Goal: Information Seeking & Learning: Learn about a topic

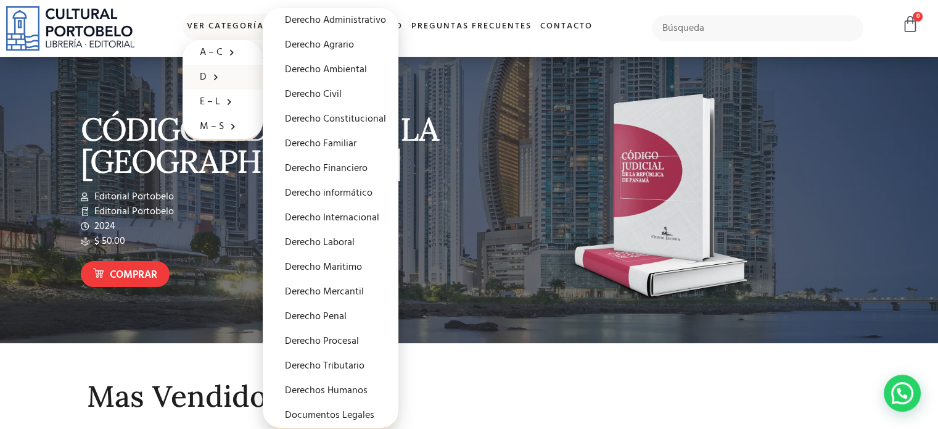
click at [207, 73] on span at bounding box center [213, 76] width 12 height 19
click at [325, 261] on link "Derecho Maritimo" at bounding box center [331, 267] width 136 height 25
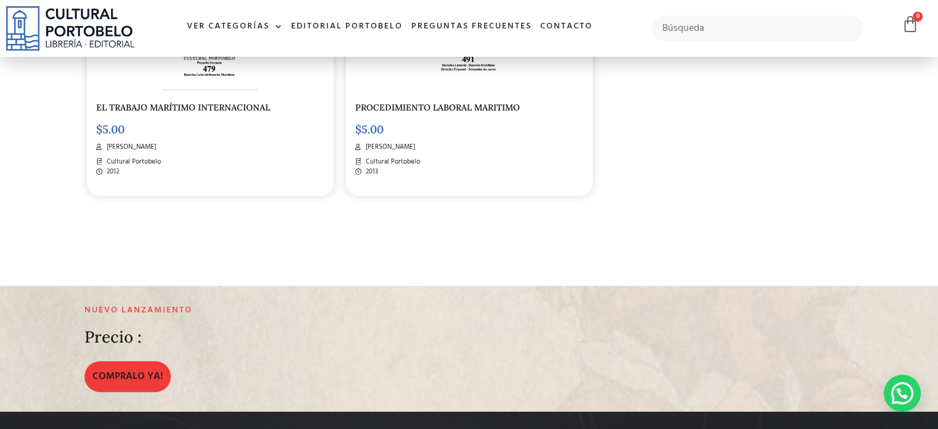
scroll to position [696, 0]
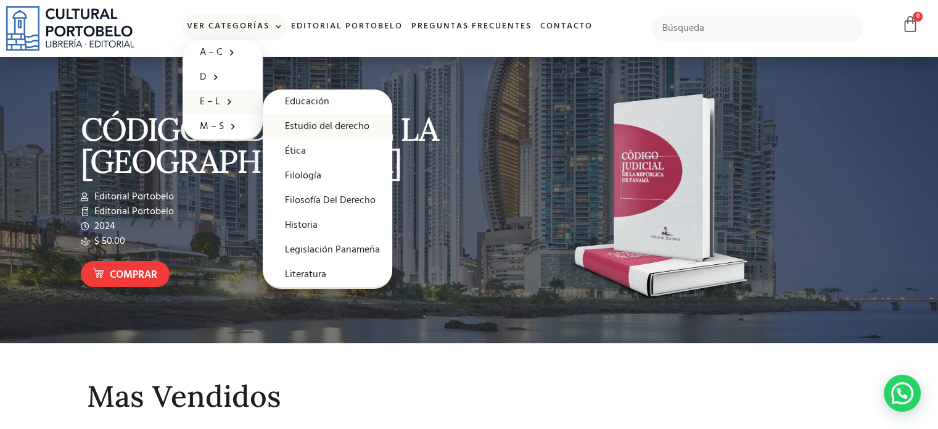
click at [317, 130] on link "Estudio del derecho" at bounding box center [328, 126] width 130 height 25
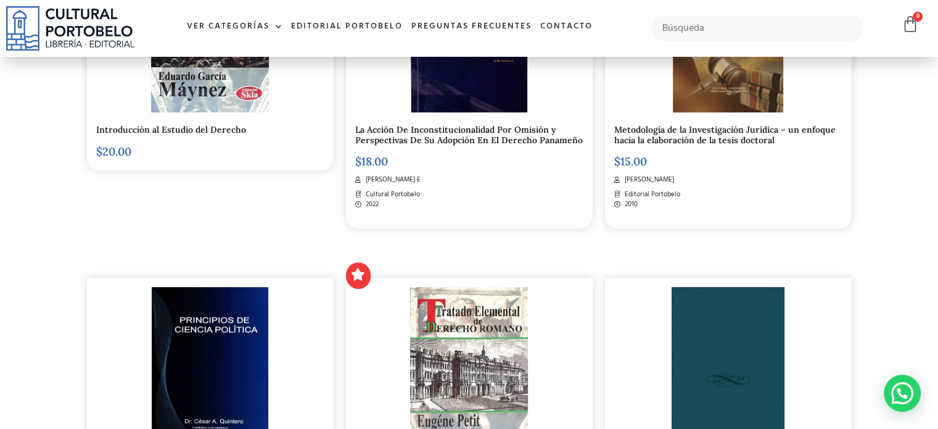
scroll to position [617, 0]
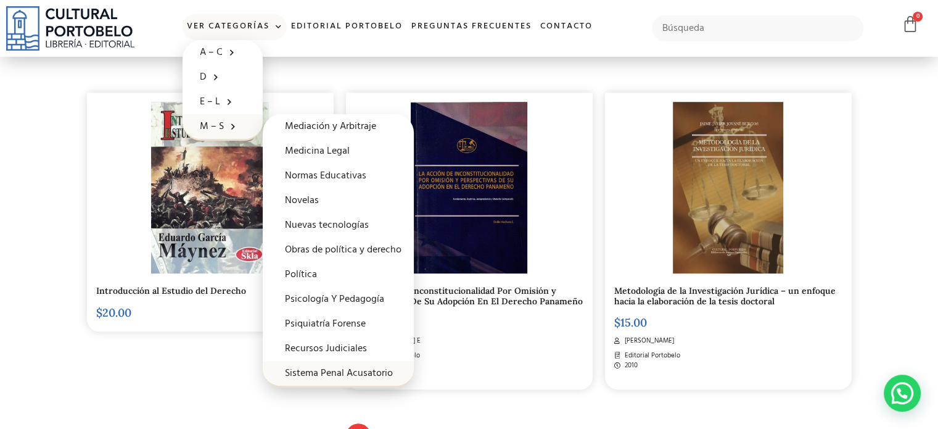
click at [310, 370] on link "Sistema Penal Acusatorio" at bounding box center [338, 373] width 151 height 25
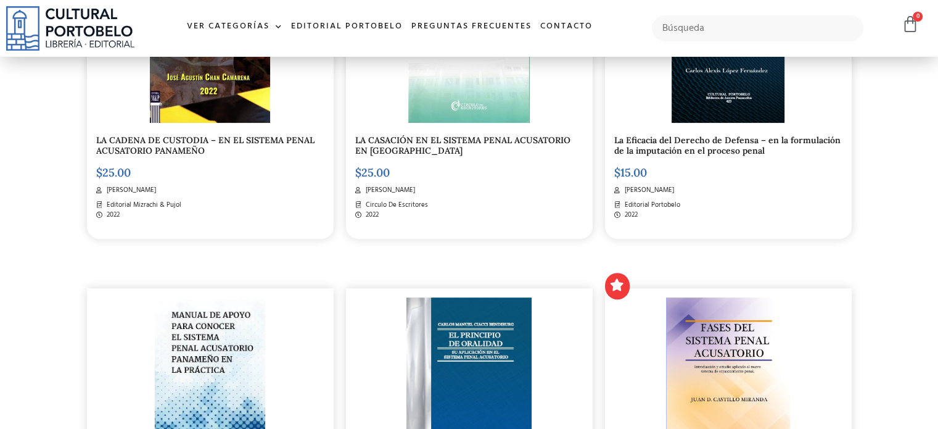
scroll to position [431, 0]
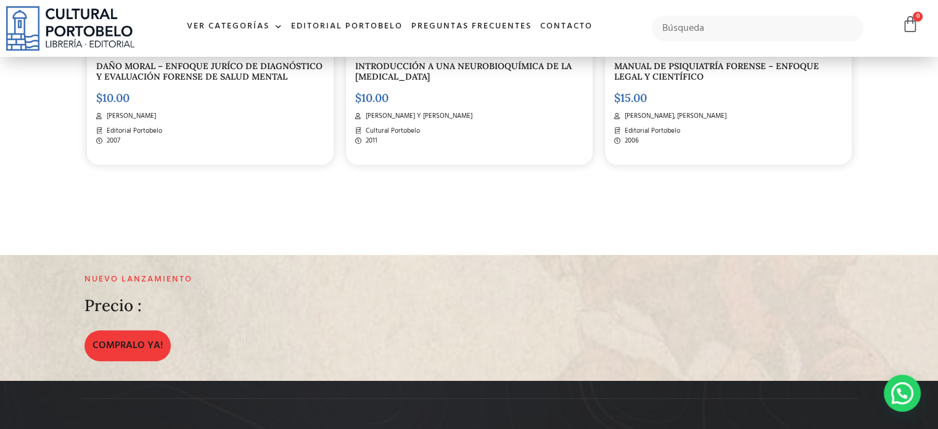
scroll to position [987, 0]
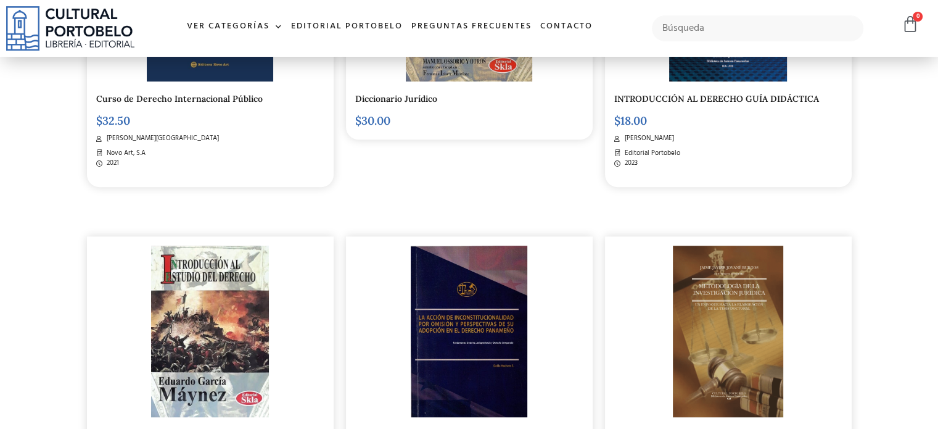
scroll to position [370, 0]
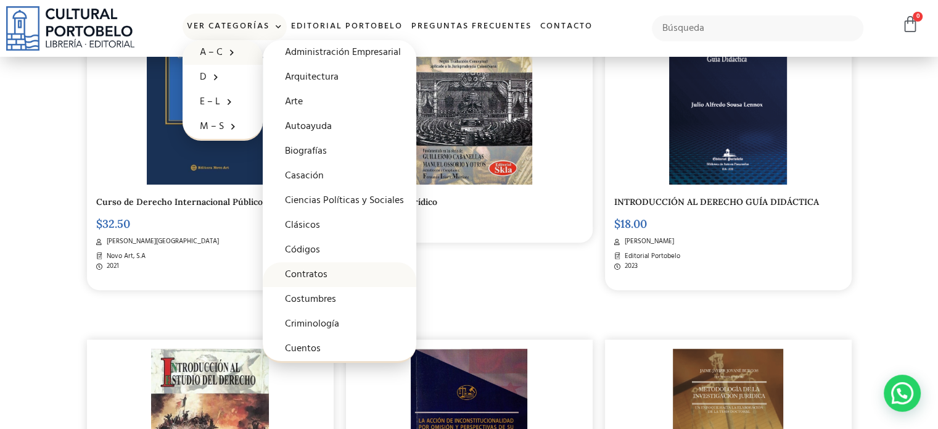
click at [308, 274] on link "Contratos" at bounding box center [340, 274] width 154 height 25
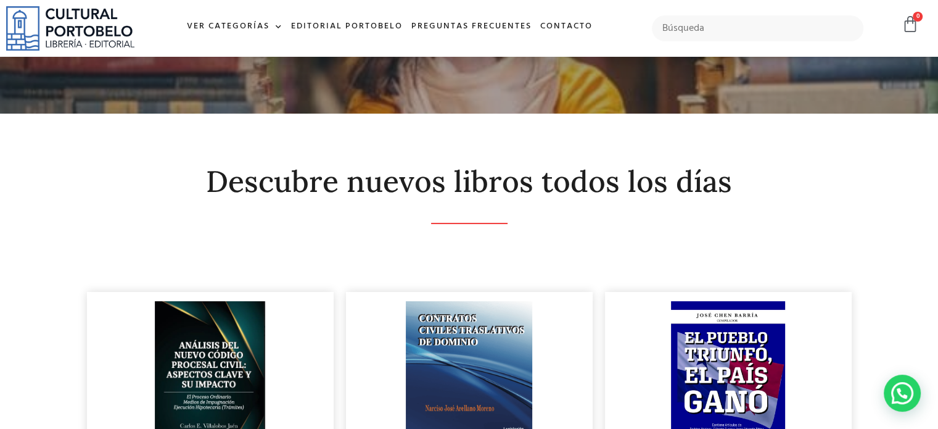
scroll to position [247, 0]
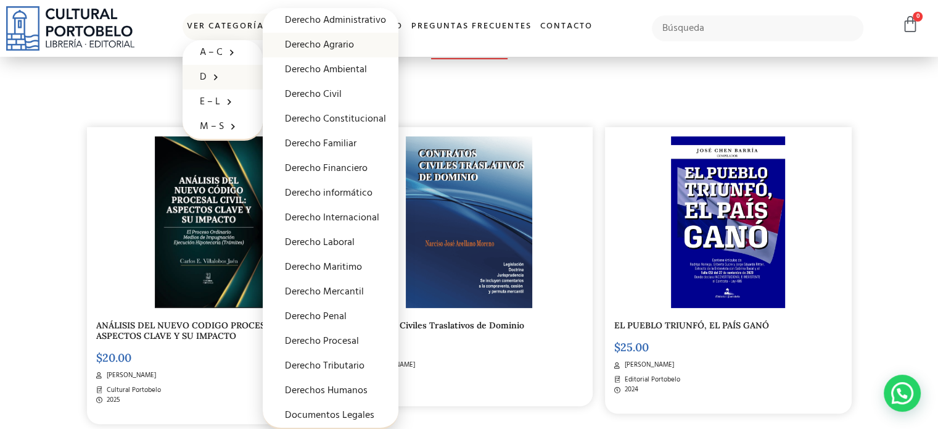
click at [341, 39] on link "Derecho Agrario" at bounding box center [331, 45] width 136 height 25
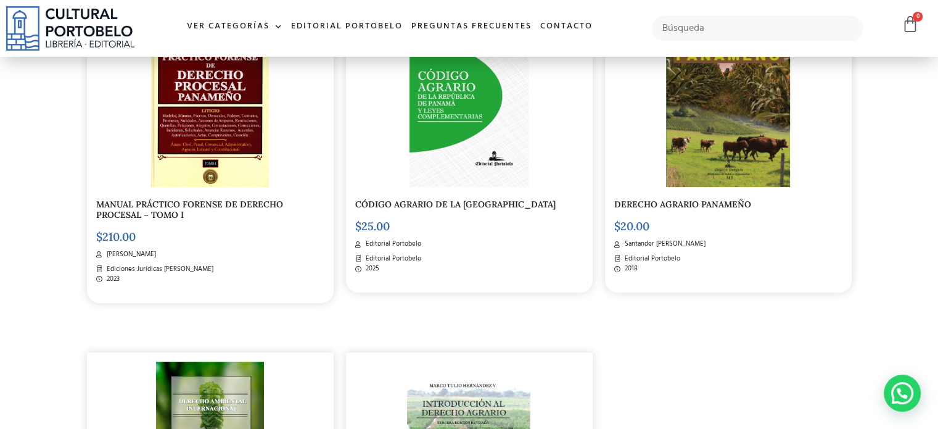
scroll to position [308, 0]
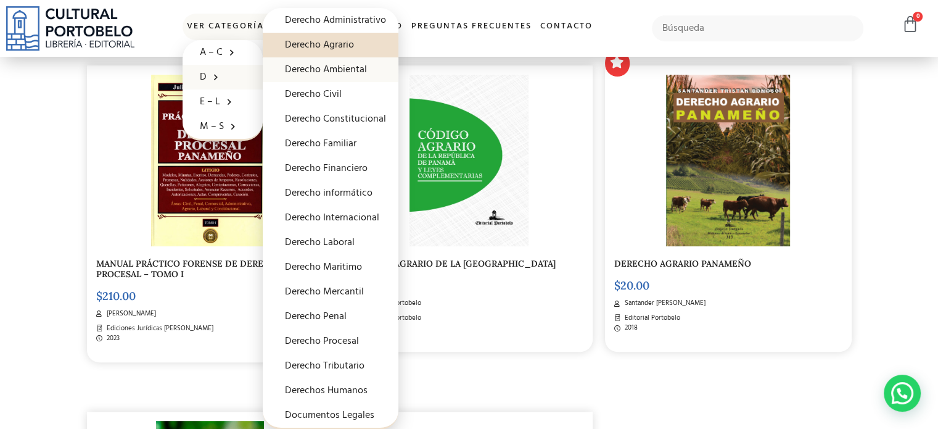
click at [311, 70] on link "Derecho Ambiental" at bounding box center [331, 69] width 136 height 25
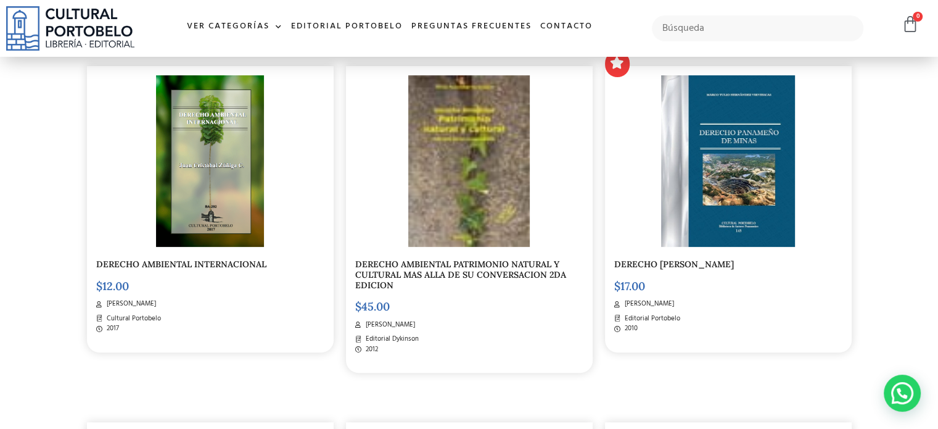
scroll to position [123, 0]
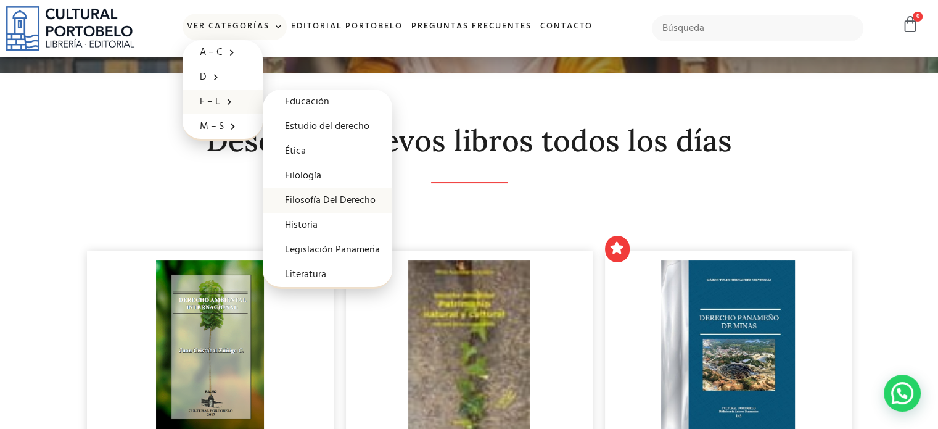
click at [323, 204] on link "Filosofía Del Derecho" at bounding box center [328, 200] width 130 height 25
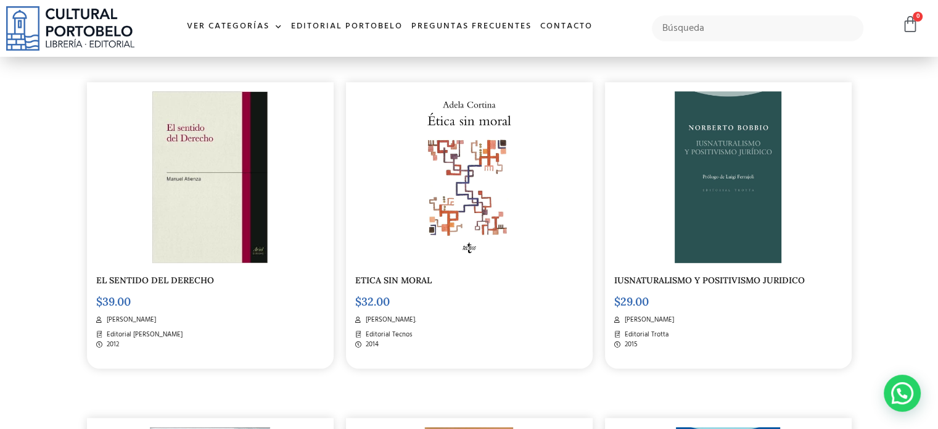
scroll to position [617, 0]
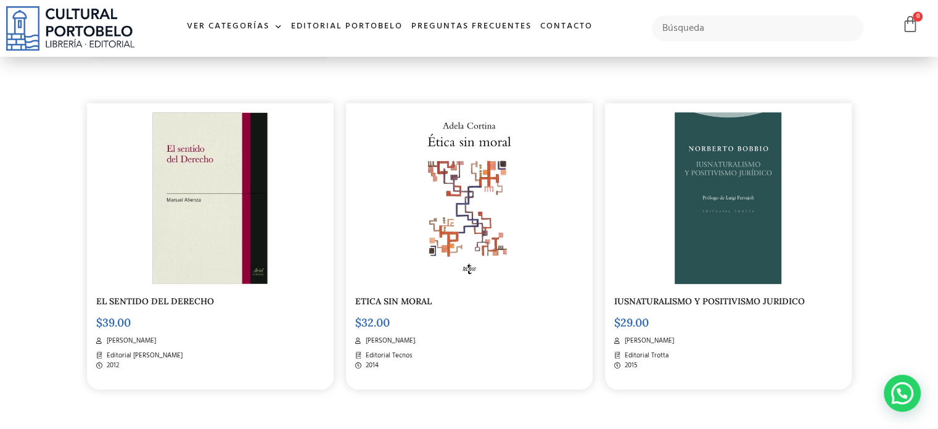
click at [766, 239] on img at bounding box center [728, 197] width 107 height 171
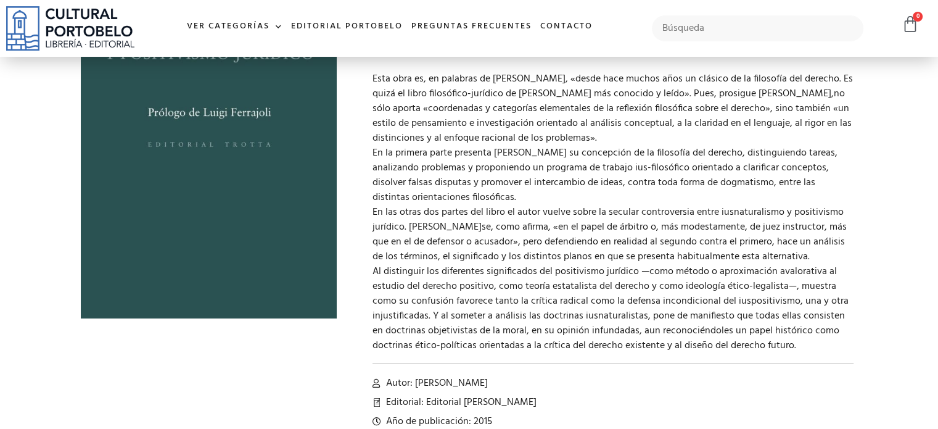
scroll to position [184, 0]
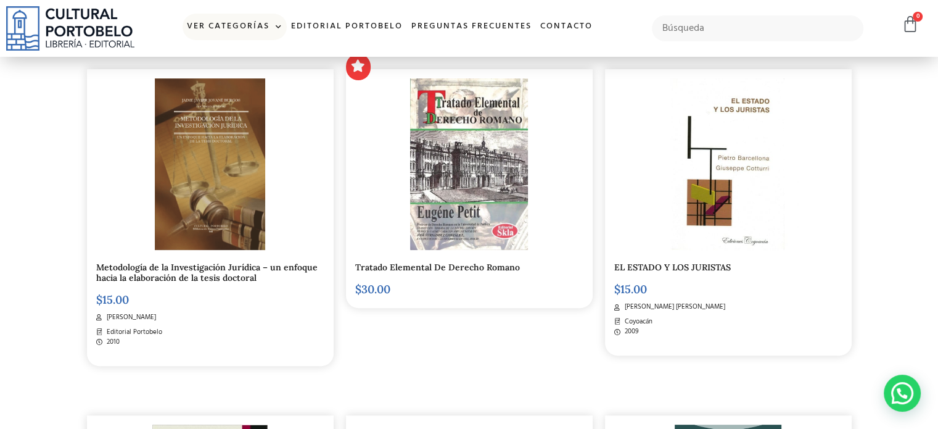
scroll to position [247, 0]
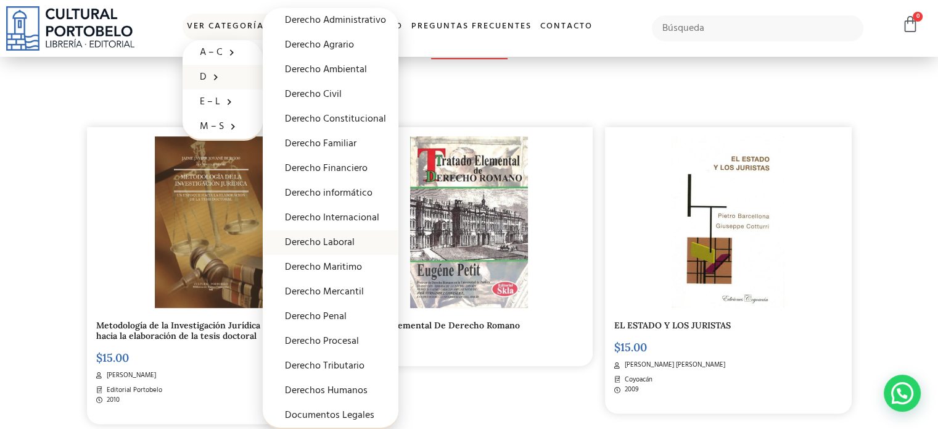
click at [331, 241] on link "Derecho Laboral" at bounding box center [331, 242] width 136 height 25
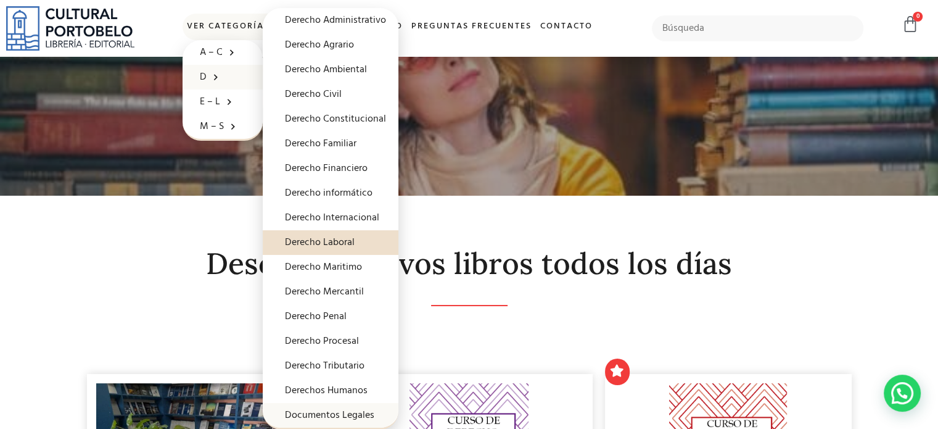
click at [313, 415] on link "Documentos Legales" at bounding box center [331, 415] width 136 height 25
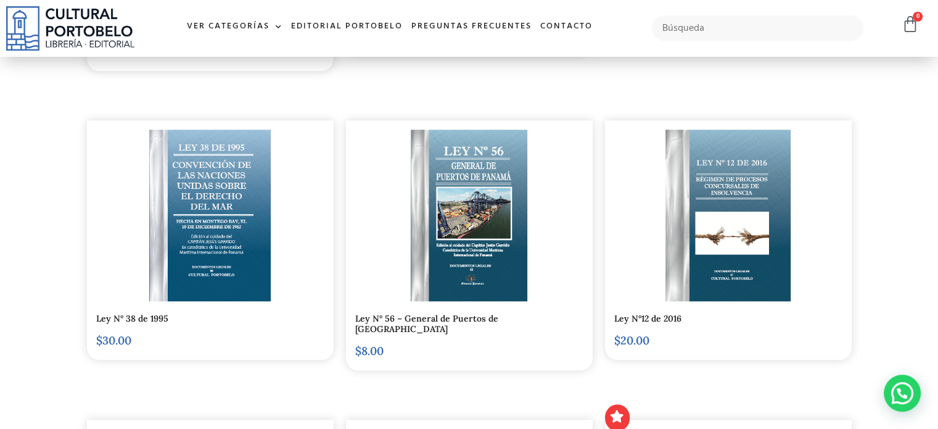
scroll to position [987, 0]
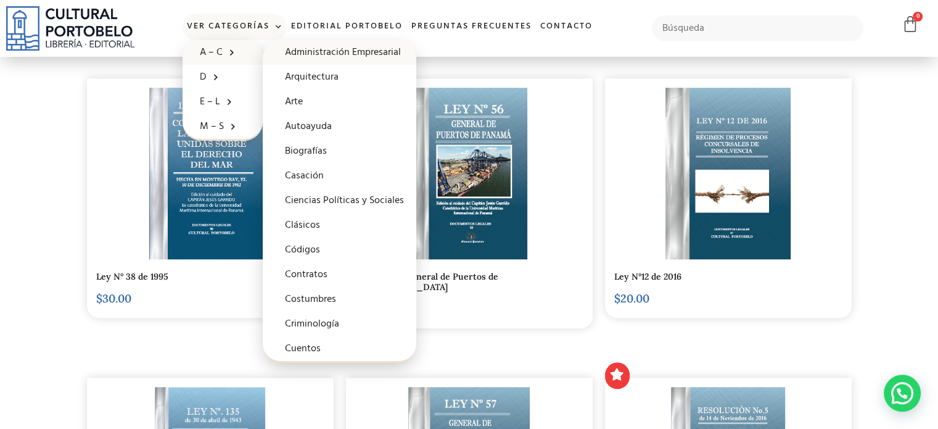
click at [313, 54] on link "Administración Empresarial" at bounding box center [340, 52] width 154 height 25
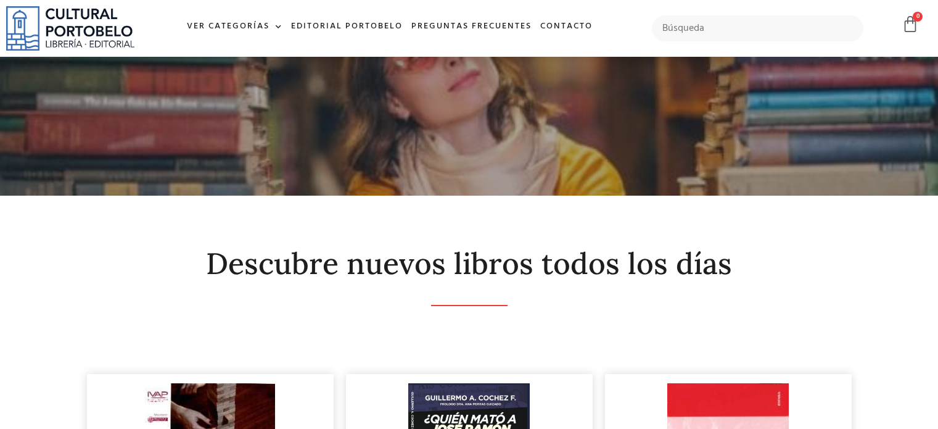
scroll to position [1, 0]
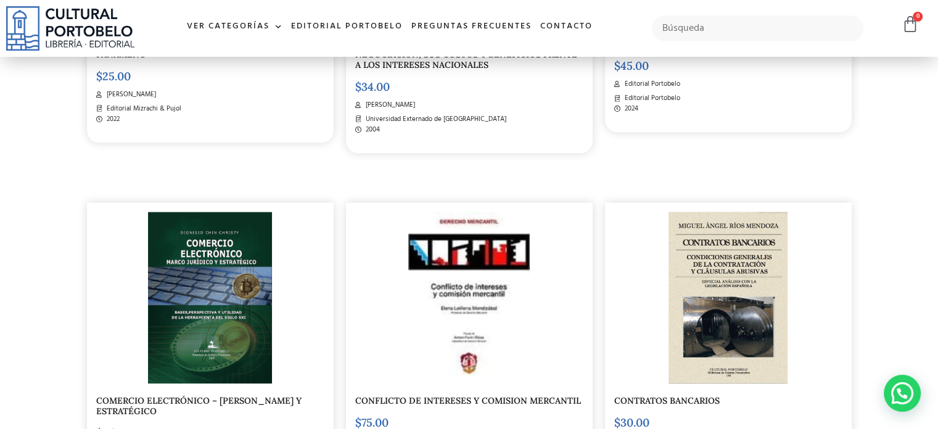
scroll to position [1295, 0]
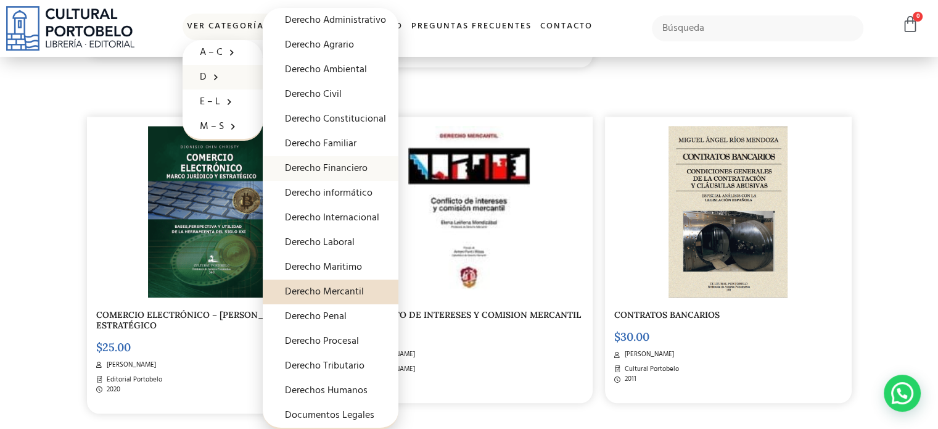
click at [334, 168] on link "Derecho Financiero" at bounding box center [331, 168] width 136 height 25
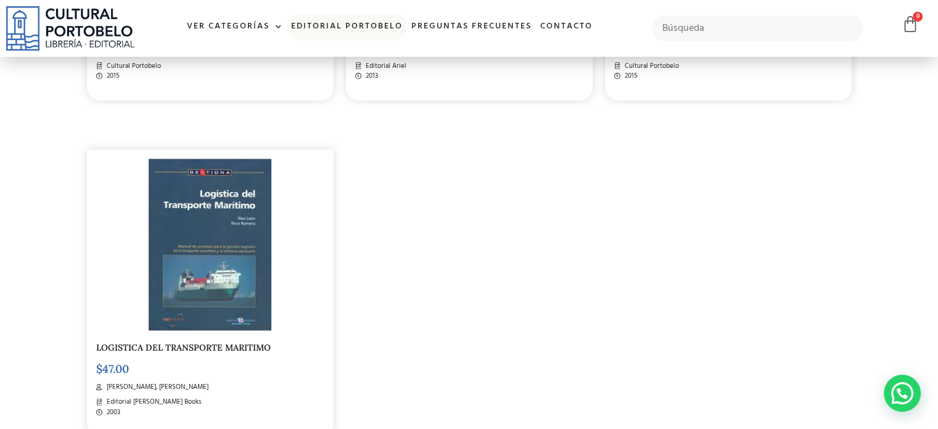
scroll to position [2035, 0]
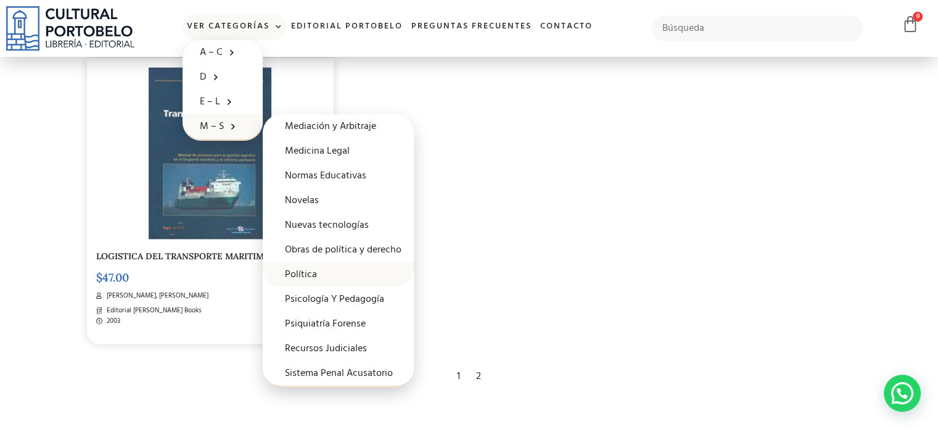
click at [318, 265] on link "Política" at bounding box center [338, 274] width 151 height 25
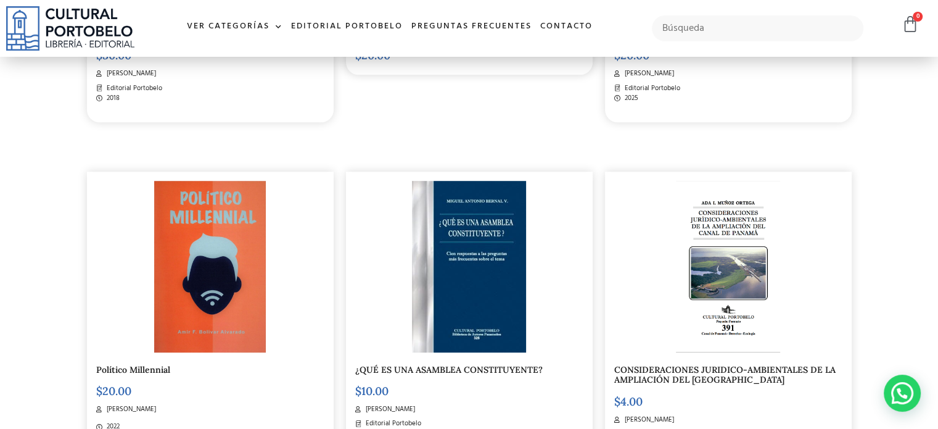
scroll to position [986, 0]
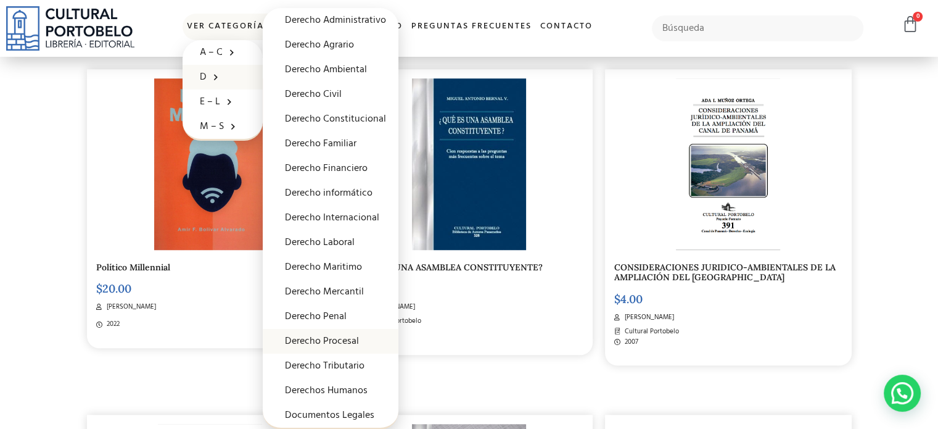
click at [315, 337] on link "Derecho Procesal" at bounding box center [331, 341] width 136 height 25
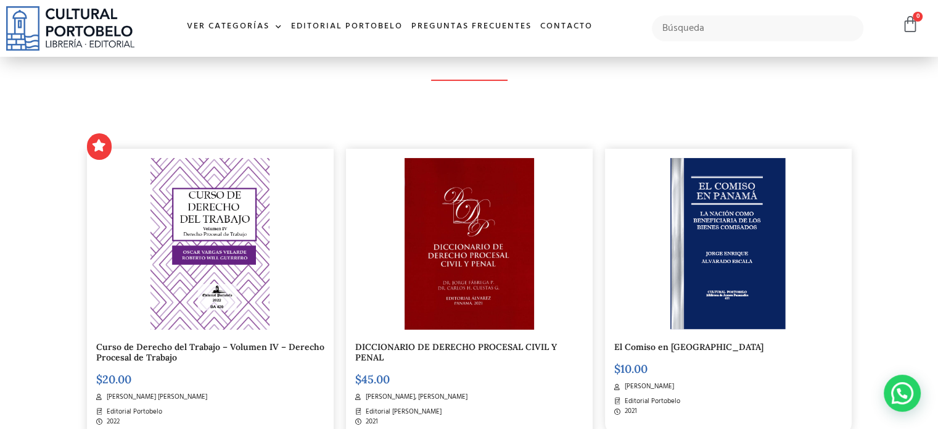
scroll to position [247, 0]
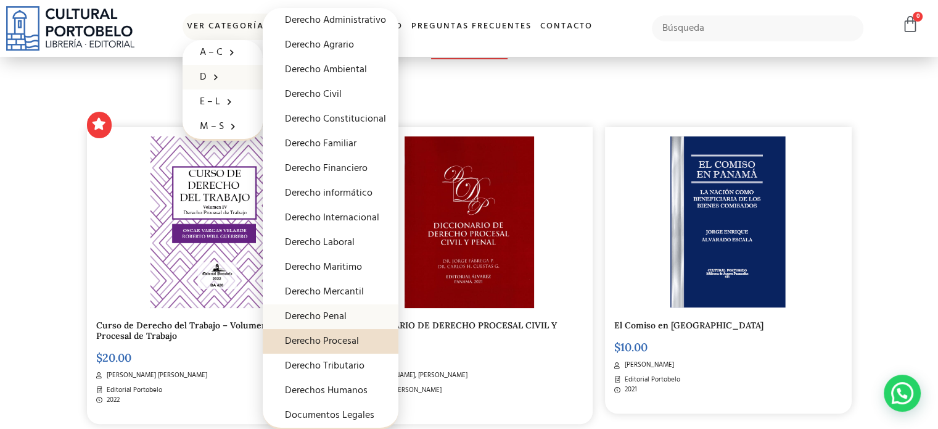
click at [338, 323] on link "Derecho Penal" at bounding box center [331, 316] width 136 height 25
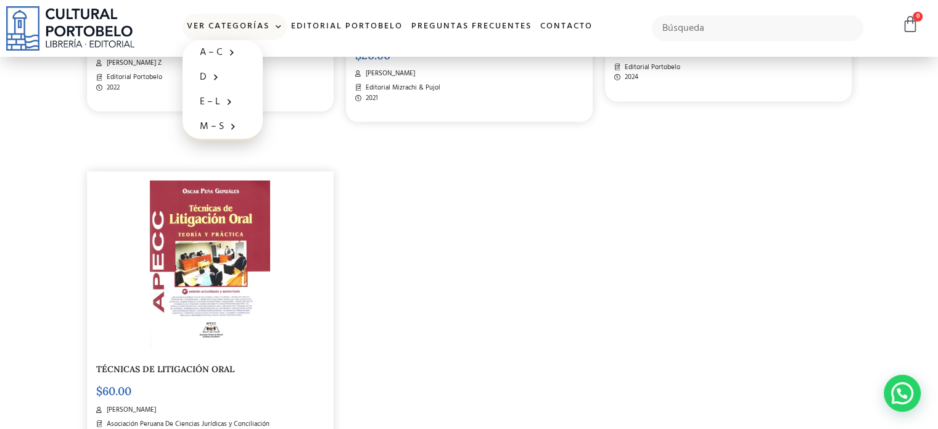
scroll to position [2097, 0]
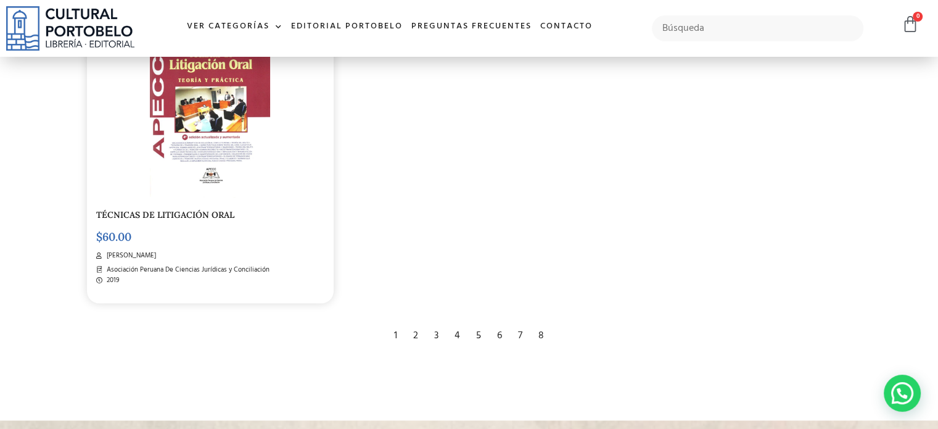
click at [412, 343] on div "2" at bounding box center [415, 334] width 17 height 27
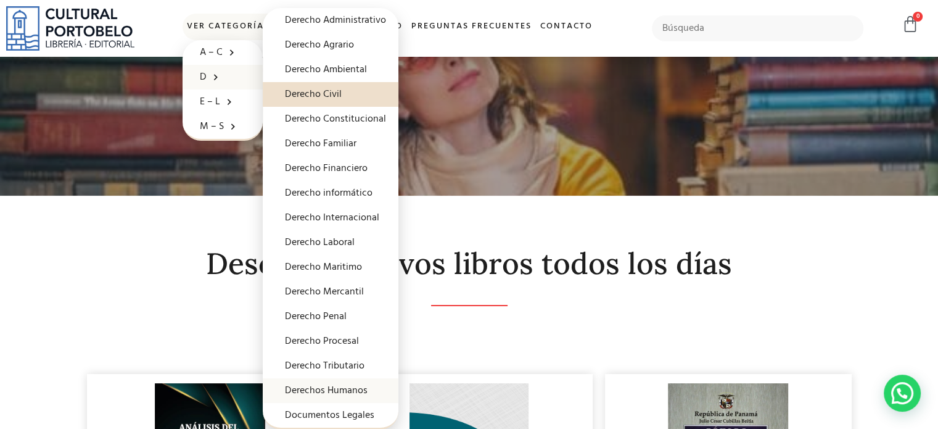
click at [338, 392] on link "Derechos Humanos" at bounding box center [331, 390] width 136 height 25
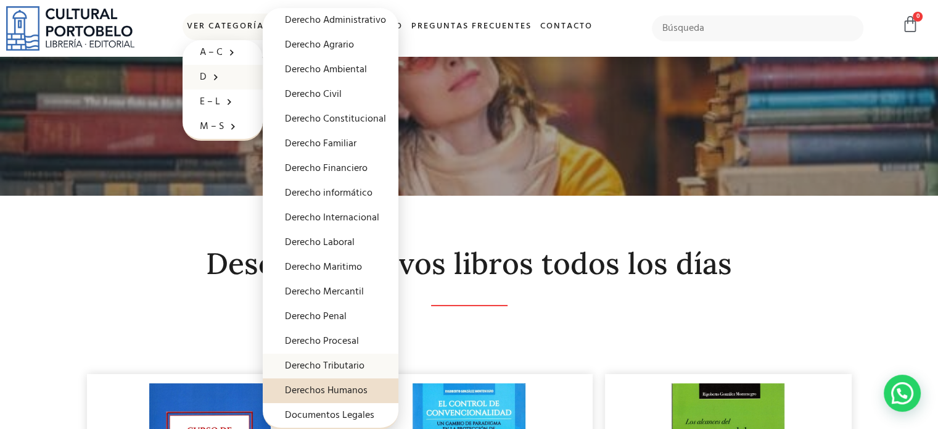
click at [340, 365] on link "Derecho Tributario" at bounding box center [331, 365] width 136 height 25
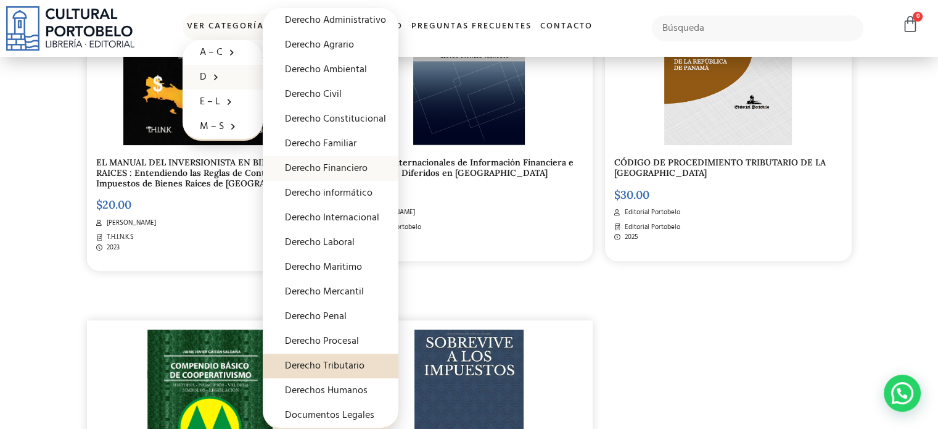
scroll to position [431, 0]
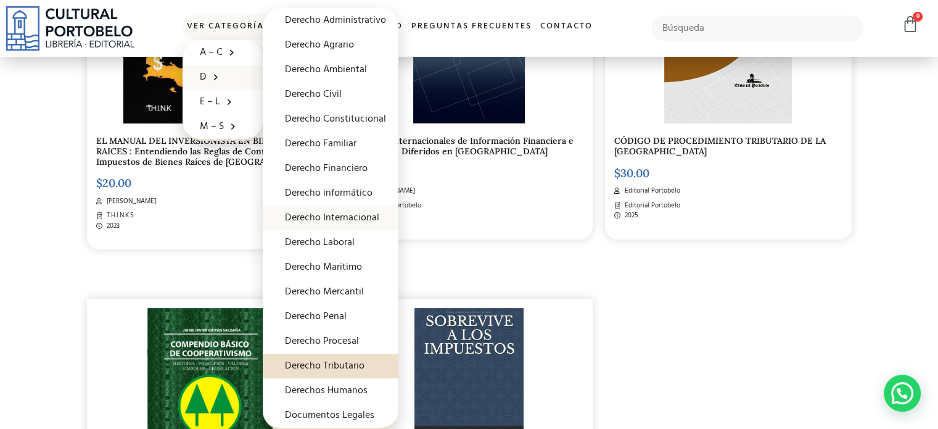
click at [321, 217] on link "Derecho Internacional" at bounding box center [331, 217] width 136 height 25
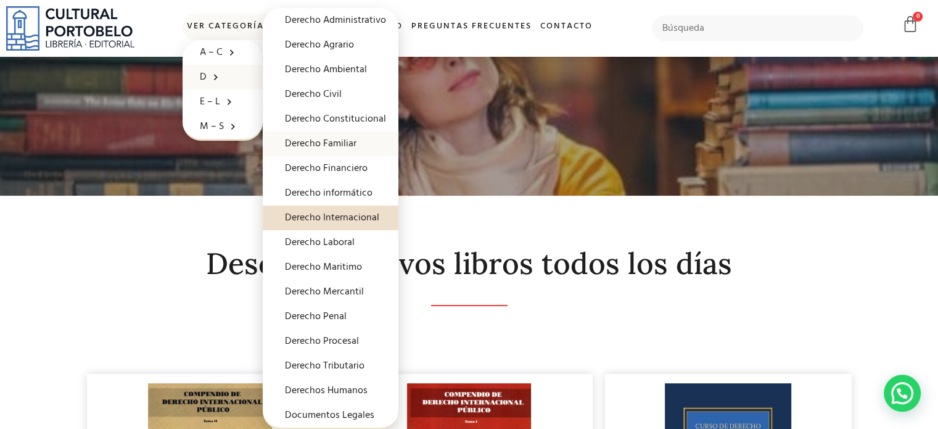
click at [331, 148] on link "Derecho Familiar" at bounding box center [331, 143] width 136 height 25
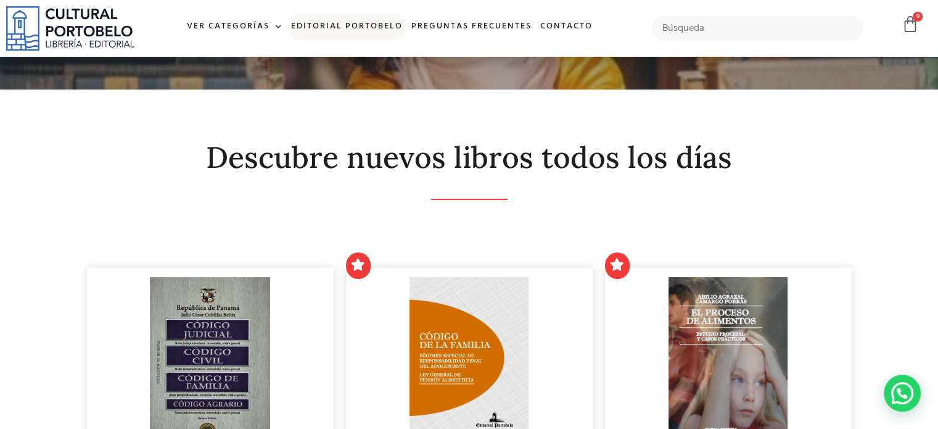
scroll to position [61, 0]
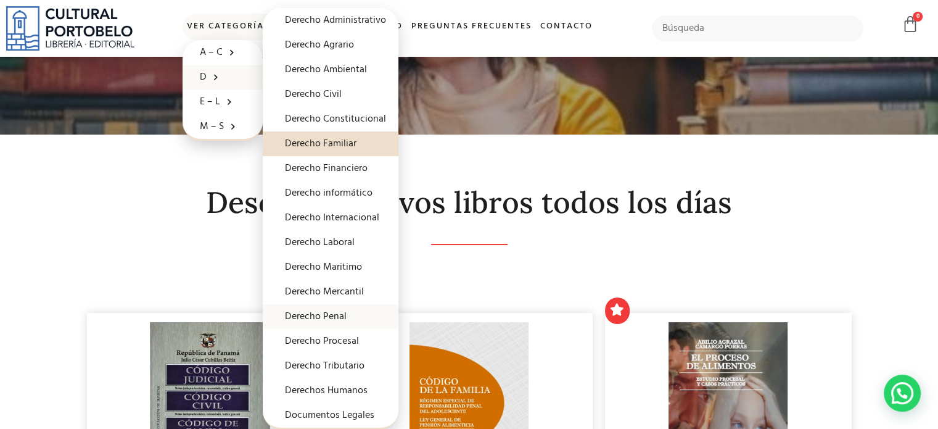
click at [342, 315] on link "Derecho Penal" at bounding box center [331, 316] width 136 height 25
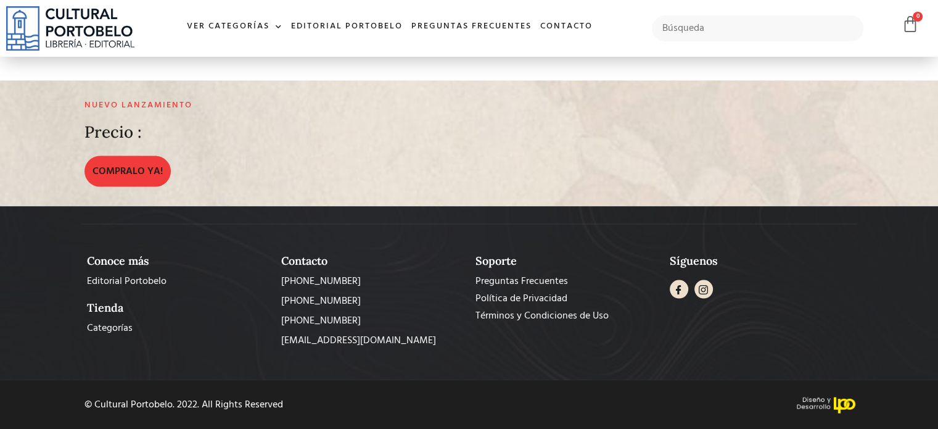
scroll to position [2313, 0]
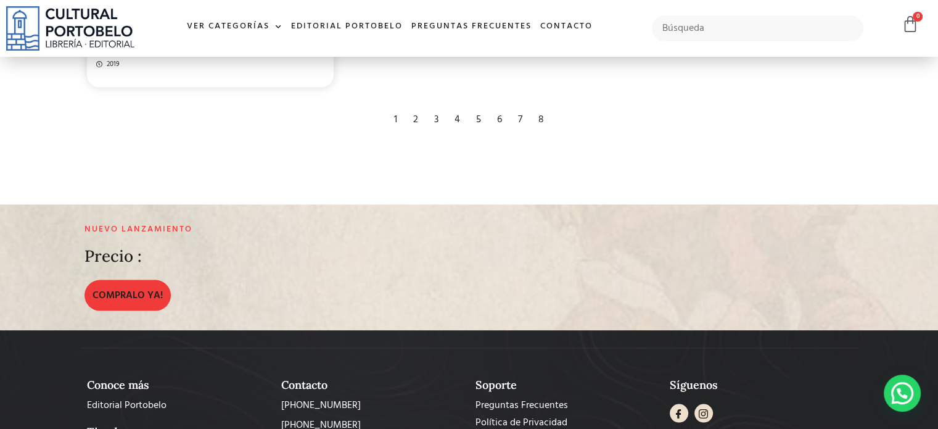
click at [535, 118] on div "8" at bounding box center [541, 118] width 18 height 27
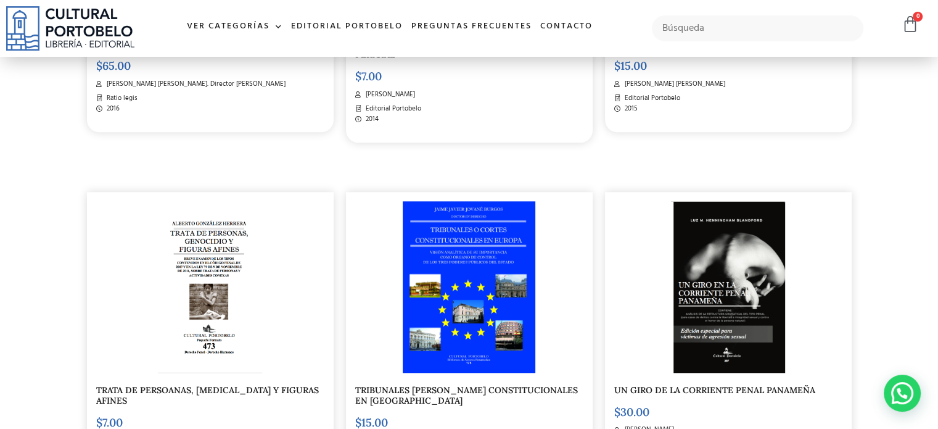
scroll to position [1357, 0]
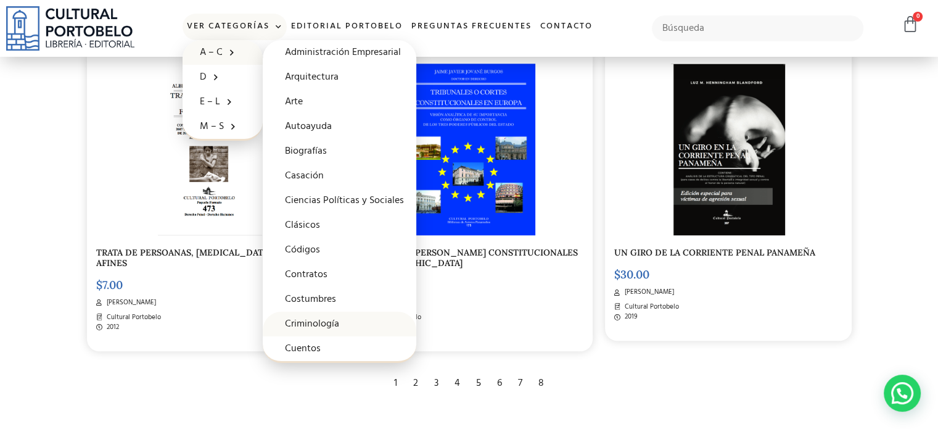
click at [321, 323] on link "Criminología" at bounding box center [340, 324] width 154 height 25
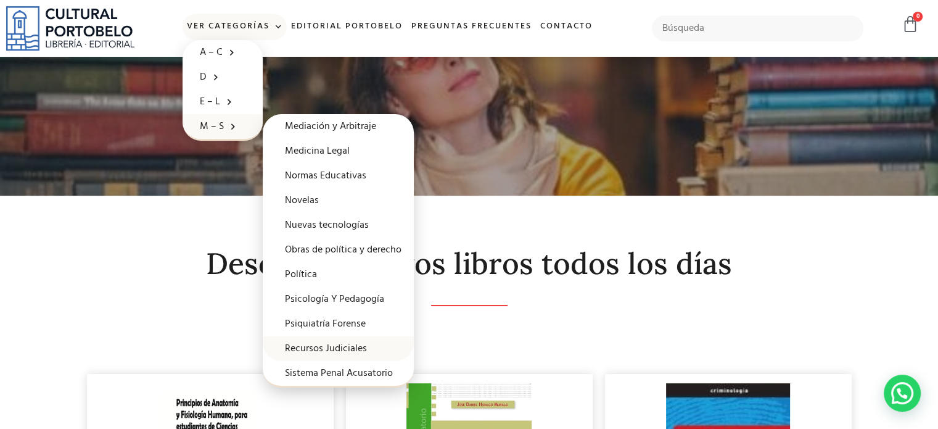
click at [357, 350] on link "Recursos Judiciales" at bounding box center [338, 348] width 151 height 25
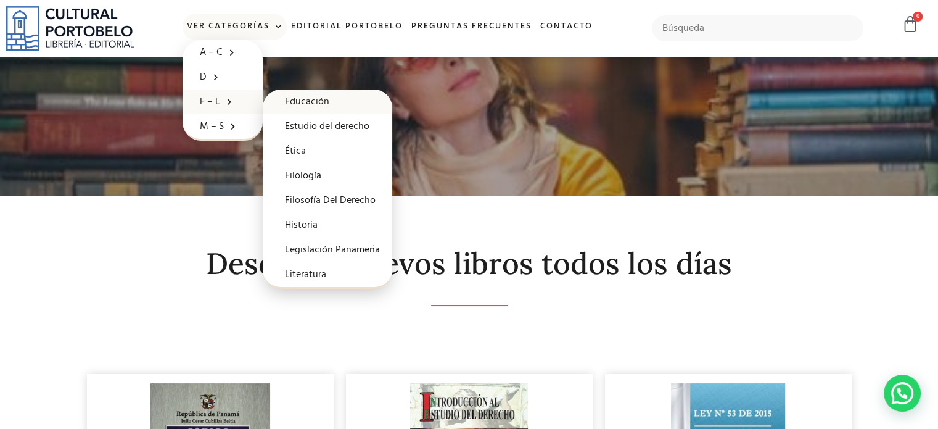
click at [318, 96] on link "Educación" at bounding box center [328, 101] width 130 height 25
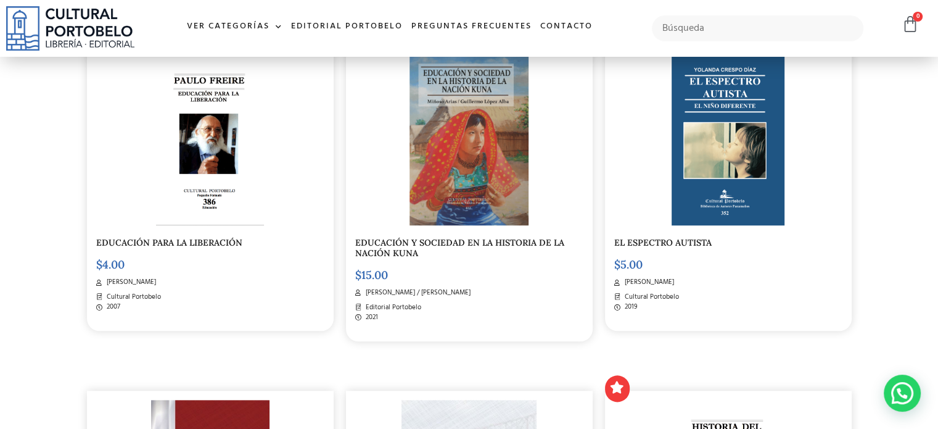
scroll to position [1542, 0]
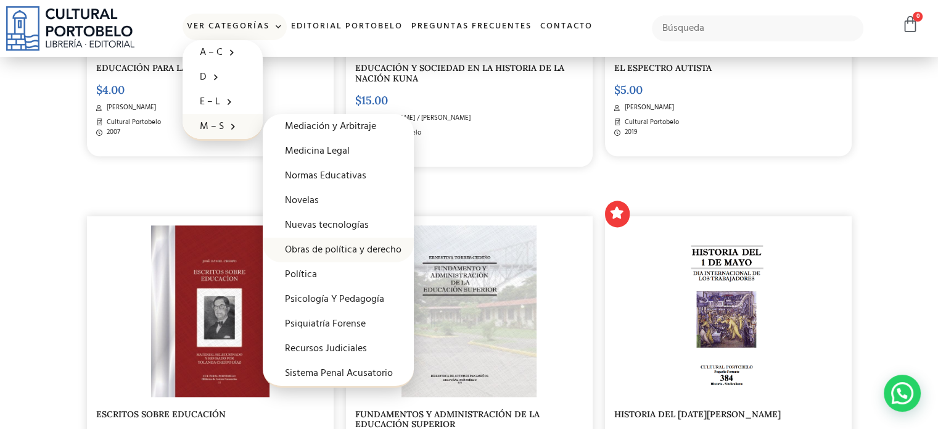
click at [333, 252] on link "Obras de política y derecho" at bounding box center [338, 249] width 151 height 25
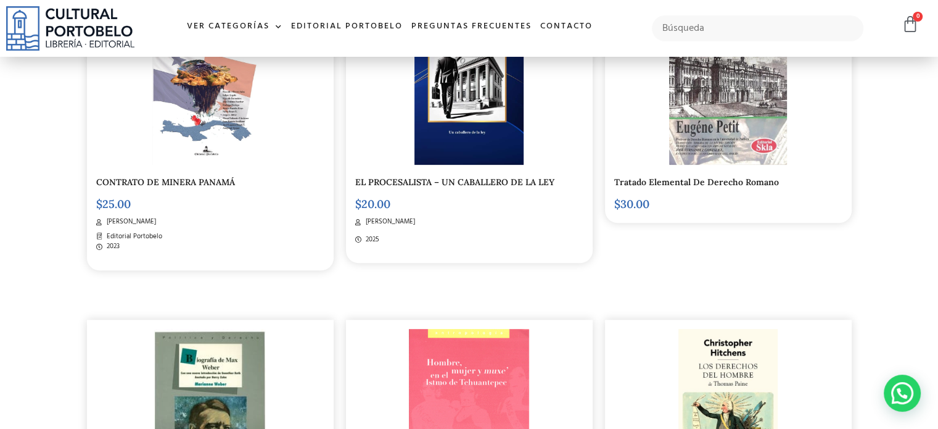
scroll to position [184, 0]
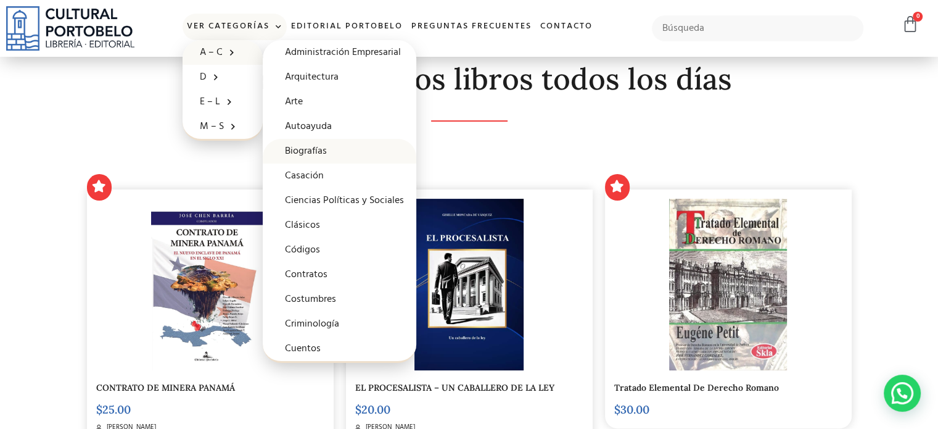
click at [332, 148] on link "Biografías" at bounding box center [340, 151] width 154 height 25
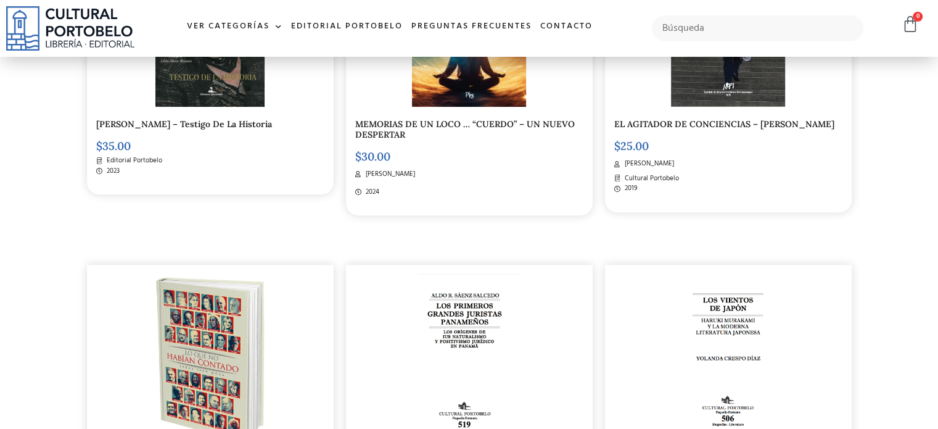
scroll to position [308, 0]
